Goal: Information Seeking & Learning: Learn about a topic

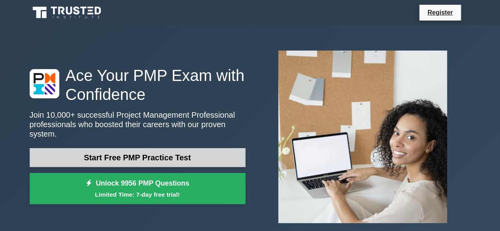
click at [151, 151] on link "Start Free PMP Practice Test" at bounding box center [138, 157] width 216 height 19
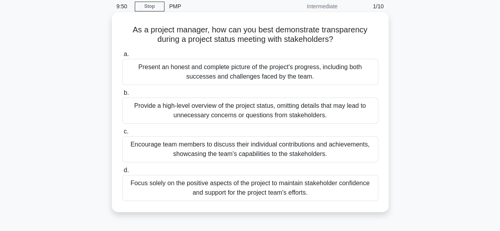
scroll to position [40, 0]
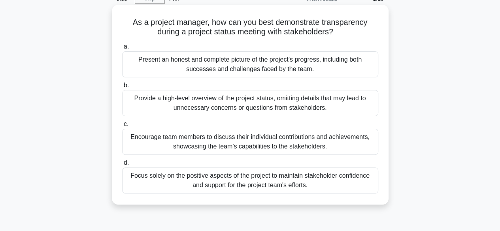
click at [270, 64] on div "Present an honest and complete picture of the project's progress, including bot…" at bounding box center [250, 64] width 256 height 26
click at [122, 49] on input "a. Present an honest and complete picture of the project's progress, including …" at bounding box center [122, 46] width 0 height 5
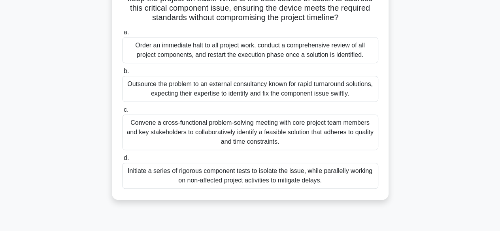
scroll to position [196, 0]
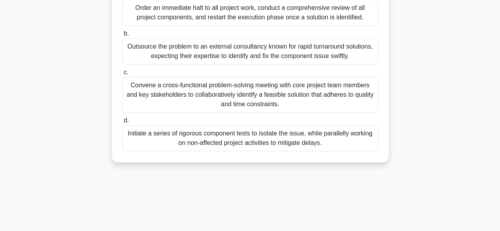
click at [290, 110] on div "Convene a cross-functional problem-solving meeting with core project team membe…" at bounding box center [250, 95] width 256 height 36
click at [122, 75] on input "c. Convene a cross-functional problem-solving meeting with core project team me…" at bounding box center [122, 72] width 0 height 5
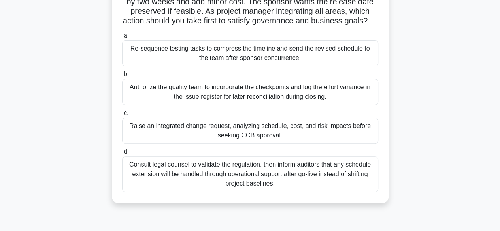
scroll to position [119, 0]
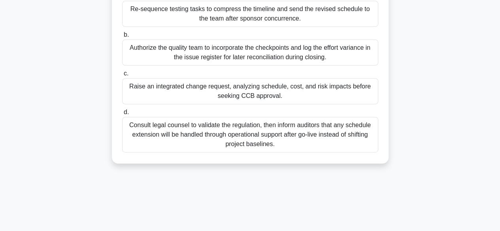
click at [288, 104] on div "Raise an integrated change request, analyzing schedule, cost, and risk impacts …" at bounding box center [250, 91] width 256 height 26
click at [122, 76] on input "c. Raise an integrated change request, analyzing schedule, cost, and risk impac…" at bounding box center [122, 73] width 0 height 5
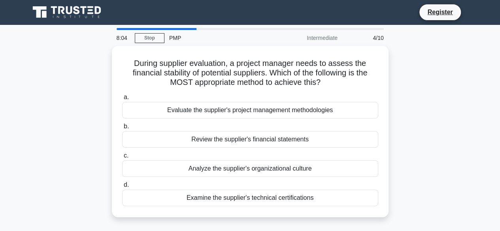
scroll to position [0, 0]
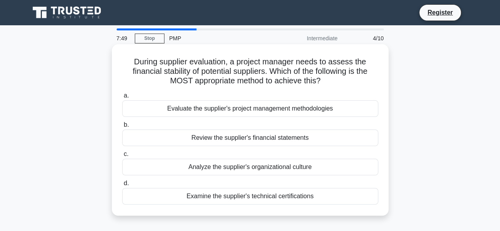
click at [289, 138] on div "Review the supplier's financial statements" at bounding box center [250, 138] width 256 height 17
click at [122, 128] on input "b. Review the supplier's financial statements" at bounding box center [122, 125] width 0 height 5
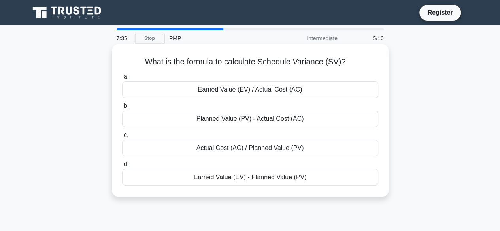
click at [310, 146] on div "Actual Cost (AC) / Planned Value (PV)" at bounding box center [250, 148] width 256 height 17
click at [122, 138] on input "c. Actual Cost (AC) / Planned Value (PV)" at bounding box center [122, 135] width 0 height 5
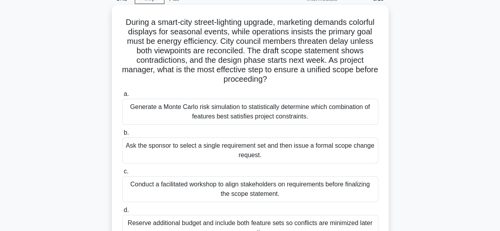
scroll to position [79, 0]
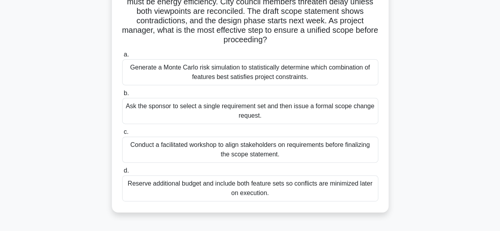
click at [320, 155] on div "Conduct a facilitated workshop to align stakeholders on requirements before fin…" at bounding box center [250, 150] width 256 height 26
click at [122, 135] on input "c. Conduct a facilitated workshop to align stakeholders on requirements before …" at bounding box center [122, 132] width 0 height 5
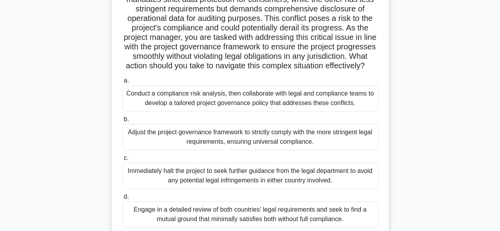
scroll to position [119, 0]
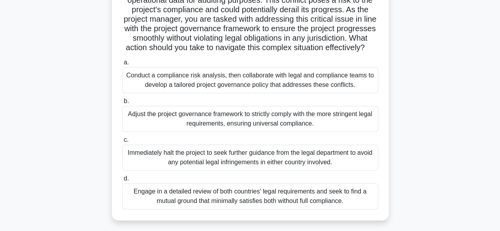
click at [324, 93] on div "Conduct a compliance risk analysis, then collaborate with legal and compliance …" at bounding box center [250, 80] width 256 height 26
click at [122, 65] on input "a. Conduct a compliance risk analysis, then collaborate with legal and complian…" at bounding box center [122, 62] width 0 height 5
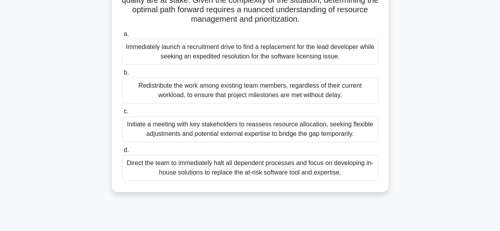
click at [340, 134] on div "Initiate a meeting with key stakeholders to reassess resource allocation, seeki…" at bounding box center [250, 129] width 256 height 26
click at [122, 114] on input "c. Initiate a meeting with key stakeholders to reassess resource allocation, se…" at bounding box center [122, 111] width 0 height 5
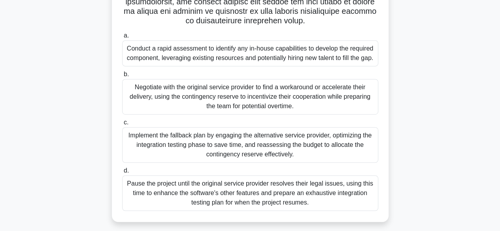
scroll to position [196, 0]
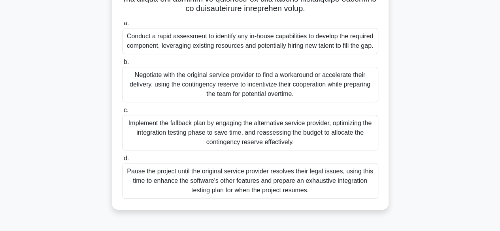
click at [308, 141] on div "Implement the fallback plan by engaging the alternative service provider, optim…" at bounding box center [250, 133] width 256 height 36
click at [122, 113] on input "c. Implement the fallback plan by engaging the alternative service provider, op…" at bounding box center [122, 110] width 0 height 5
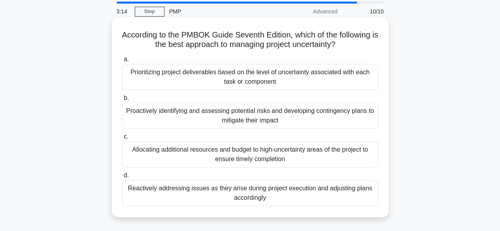
scroll to position [40, 0]
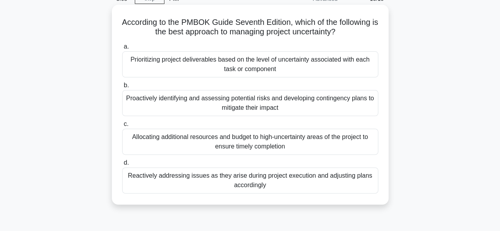
click at [341, 67] on div "Prioritizing project deliverables based on the level of uncertainty associated …" at bounding box center [250, 64] width 256 height 26
click at [122, 49] on input "a. Prioritizing project deliverables based on the level of uncertainty associat…" at bounding box center [122, 46] width 0 height 5
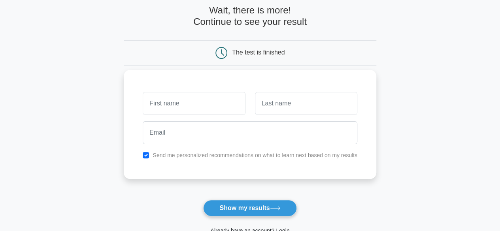
scroll to position [79, 0]
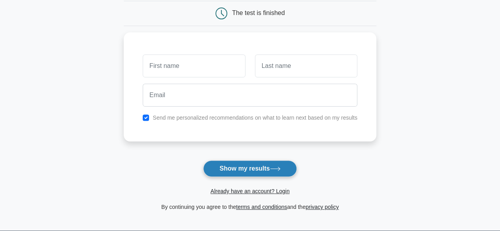
click at [252, 170] on button "Show my results" at bounding box center [249, 169] width 93 height 17
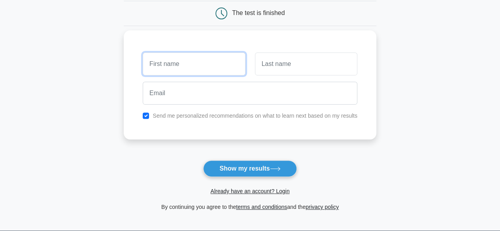
click at [177, 63] on input "text" at bounding box center [194, 64] width 102 height 23
type input "Tala"
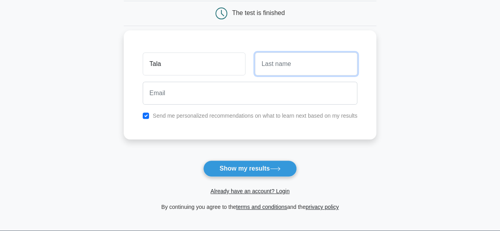
click at [318, 68] on input "text" at bounding box center [306, 64] width 102 height 23
type input "AlSharaa"
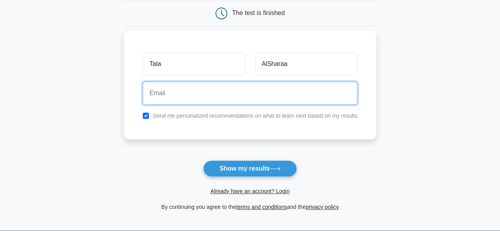
click at [299, 100] on input "email" at bounding box center [250, 93] width 215 height 23
type input "talaalsharaa@hotmail.com"
click at [203, 161] on button "Show my results" at bounding box center [249, 169] width 93 height 17
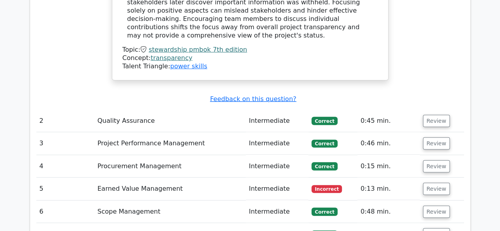
scroll to position [1068, 0]
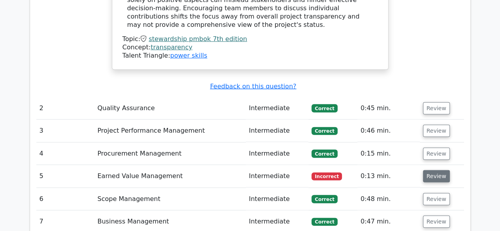
click at [429, 170] on button "Review" at bounding box center [436, 176] width 27 height 12
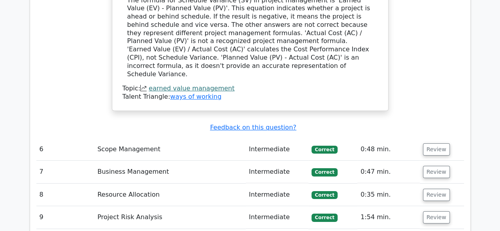
scroll to position [1424, 0]
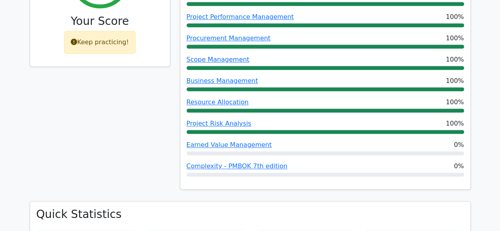
scroll to position [277, 0]
